Goal: Find contact information: Obtain details needed to contact an individual or organization

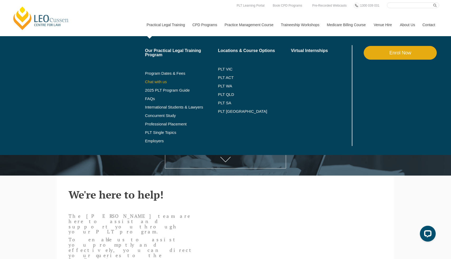
click at [152, 82] on link "Chat with us" at bounding box center [181, 82] width 73 height 4
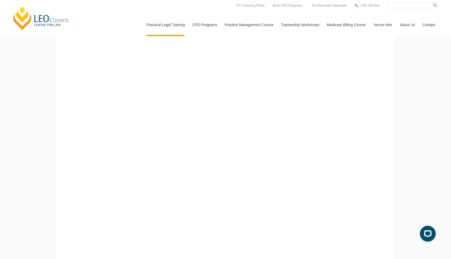
scroll to position [26, 0]
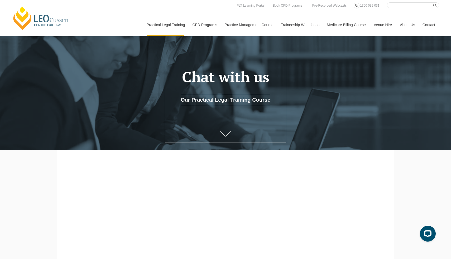
click at [430, 25] on link "Contact" at bounding box center [429, 24] width 21 height 23
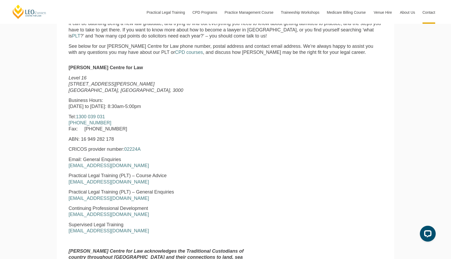
scroll to position [196, 0]
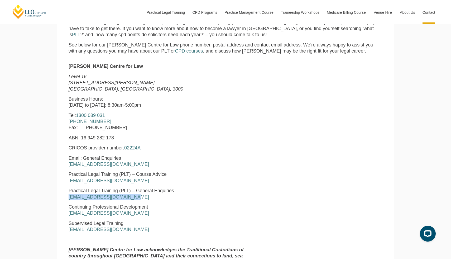
drag, startPoint x: 66, startPoint y: 197, endPoint x: 131, endPoint y: 198, distance: 64.9
click at [131, 198] on div "Leo Cussen Centre for Law Level 16 15 William Street Melbourne, Victoria, 3000 …" at bounding box center [159, 172] width 188 height 218
copy link "pltadmin@leocussen.edu.au"
